Goal: Check status: Check status

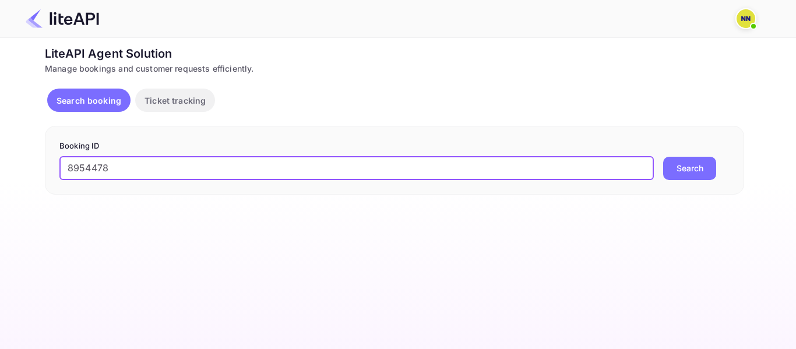
type input "8954478"
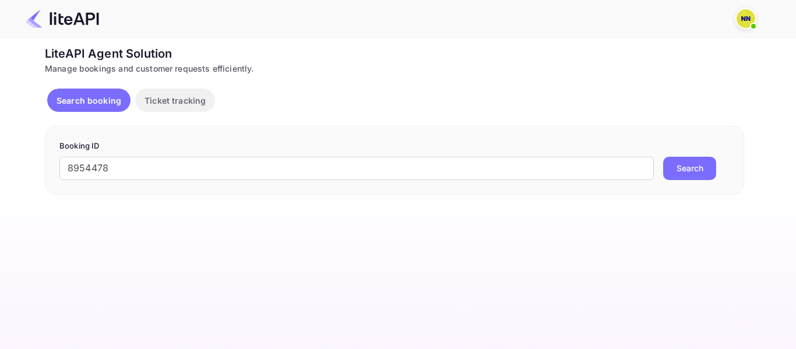
click at [708, 176] on button "Search" at bounding box center [689, 168] width 53 height 23
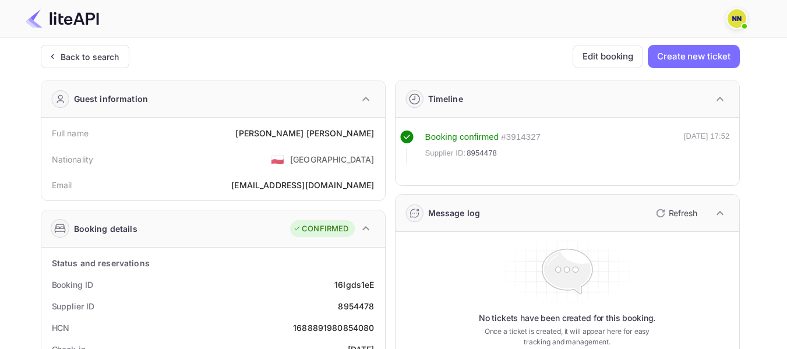
click at [338, 336] on div "HCN 1688891980854080" at bounding box center [213, 328] width 334 height 22
click at [339, 324] on div "1688891980854080" at bounding box center [333, 328] width 81 height 12
copy div "1688891980854080"
click at [339, 324] on div "1688891980854080" at bounding box center [333, 328] width 81 height 12
click at [67, 56] on div "Back to search" at bounding box center [90, 57] width 59 height 12
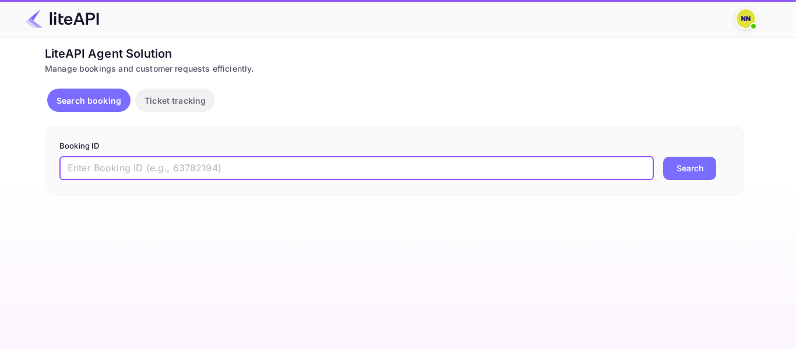
click at [114, 162] on input "text" at bounding box center [356, 168] width 594 height 23
paste input "8955535"
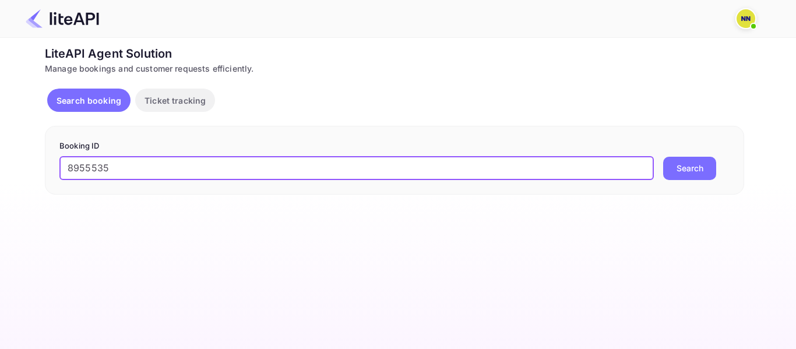
type input "8955535"
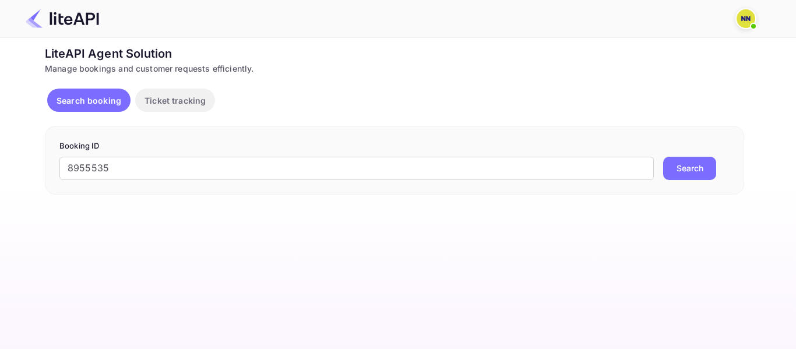
click at [681, 169] on button "Search" at bounding box center [689, 168] width 53 height 23
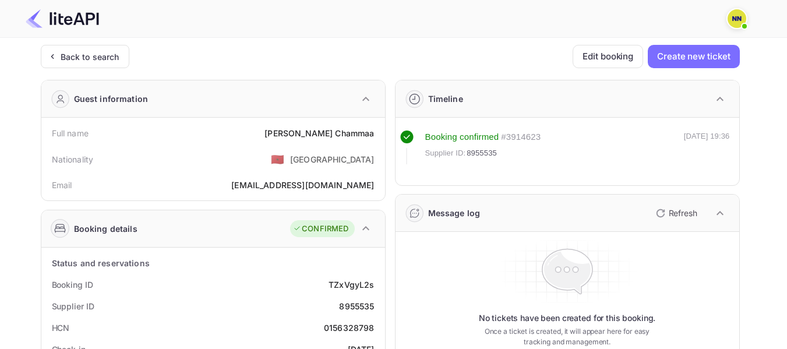
click at [348, 330] on div "0156328798" at bounding box center [349, 328] width 51 height 12
copy div "0156328798"
click at [65, 54] on div "Back to search" at bounding box center [90, 57] width 59 height 12
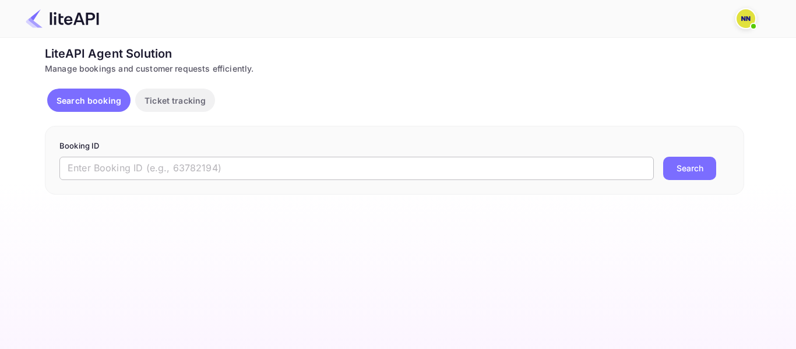
click at [92, 173] on input "text" at bounding box center [356, 168] width 594 height 23
paste input "8951464"
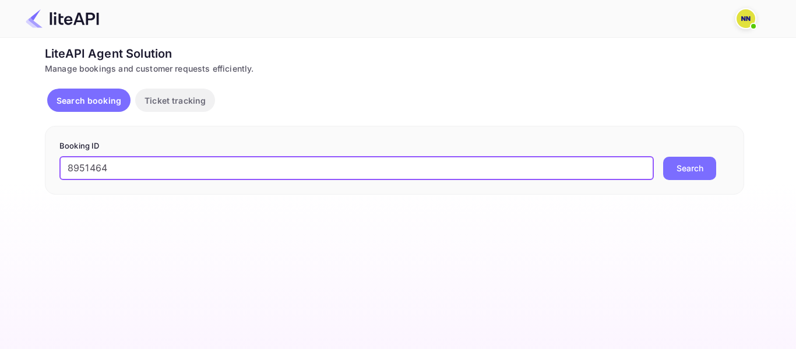
type input "8951464"
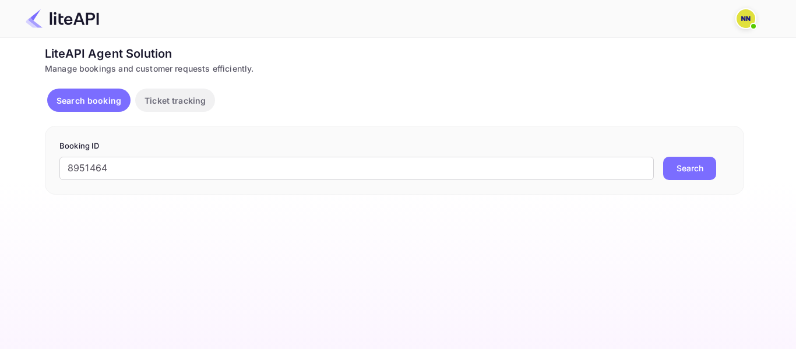
click at [692, 171] on button "Search" at bounding box center [689, 168] width 53 height 23
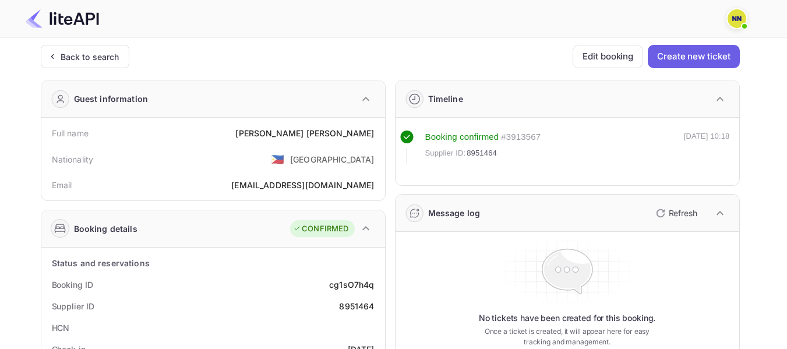
click at [676, 53] on button "Create new ticket" at bounding box center [693, 56] width 91 height 23
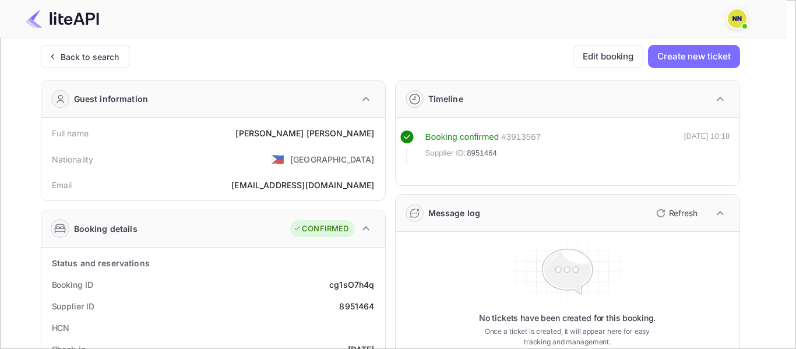
click at [433, 55] on div at bounding box center [398, 174] width 796 height 349
